Goal: Information Seeking & Learning: Learn about a topic

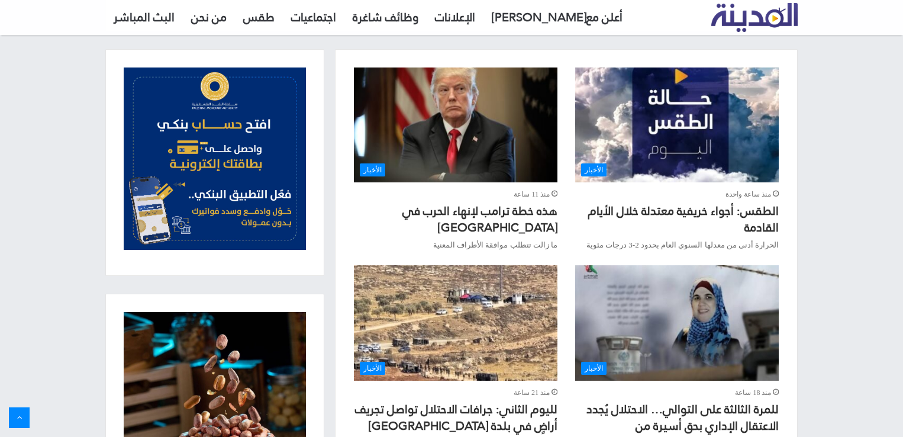
scroll to position [355, 0]
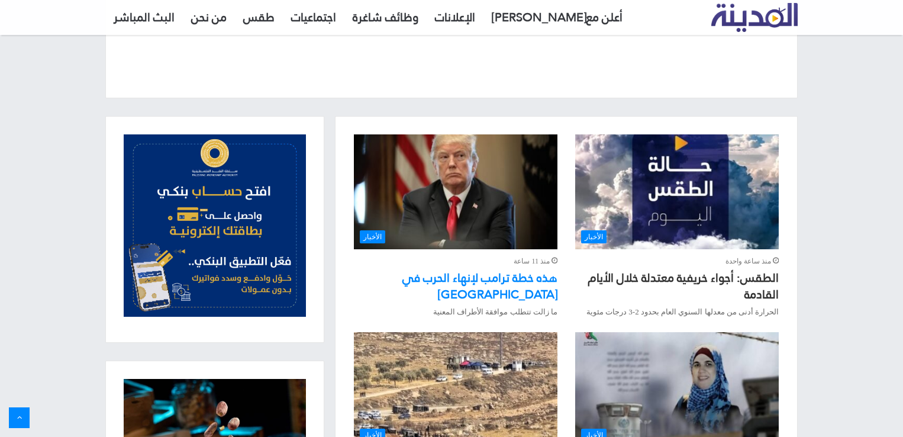
drag, startPoint x: 460, startPoint y: 279, endPoint x: 476, endPoint y: 285, distance: 16.8
click at [476, 285] on link "هذه خطة ترامب لإنهاء الحرب في [GEOGRAPHIC_DATA]" at bounding box center [479, 285] width 155 height 39
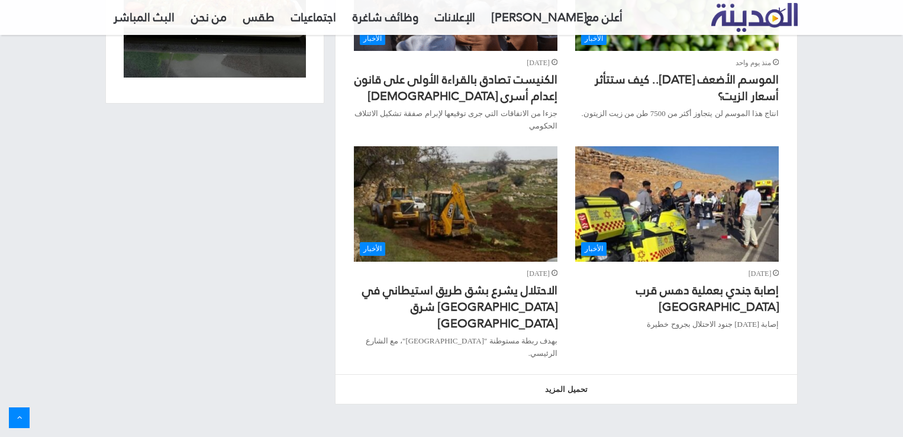
scroll to position [1181, 0]
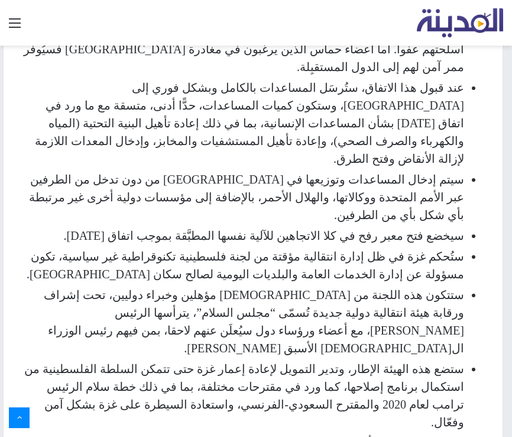
scroll to position [1011, 0]
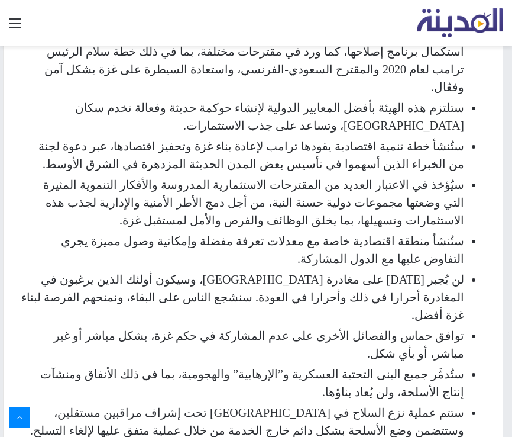
scroll to position [1366, 0]
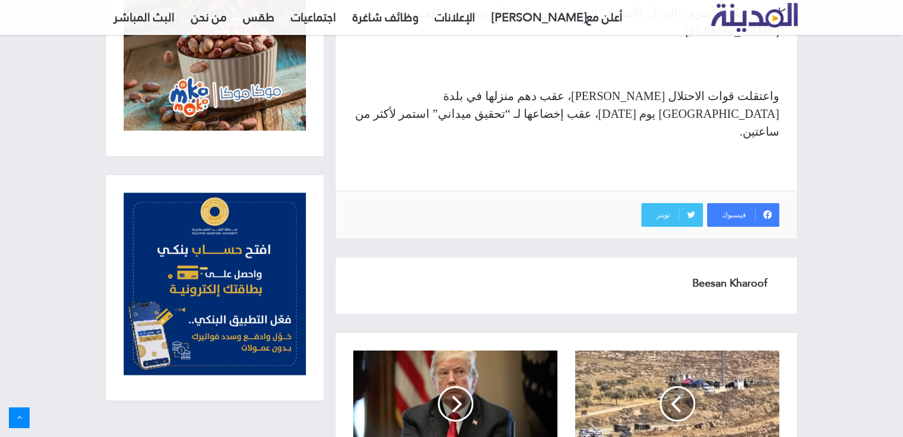
scroll to position [899, 0]
